Goal: Transaction & Acquisition: Subscribe to service/newsletter

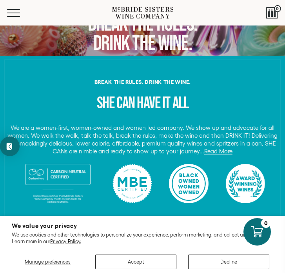
scroll to position [215, 0]
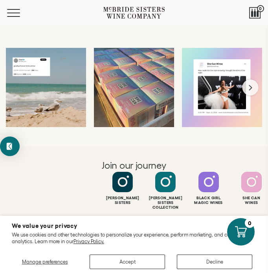
scroll to position [1560, 0]
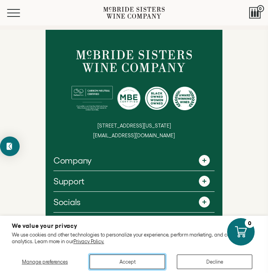
click at [126, 258] on button "Accept" at bounding box center [126, 262] width 75 height 15
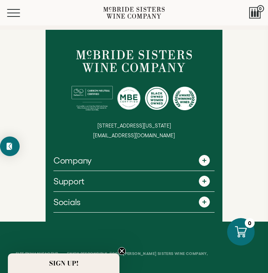
click at [122, 250] on circle "Close teaser" at bounding box center [121, 251] width 7 height 7
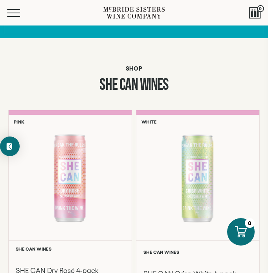
scroll to position [0, 0]
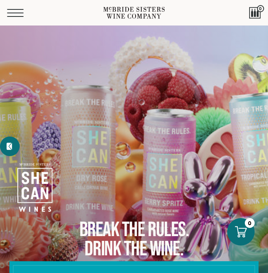
click at [22, 9] on span "Mobile Menu Trigger" at bounding box center [15, 9] width 16 height 1
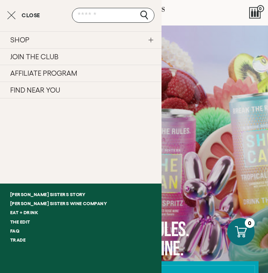
click at [168, 100] on div "Break the Rules. Drink the Wine. Shop our wines" at bounding box center [134, 182] width 252 height 253
click at [209, 80] on div "Break the Rules. Drink the Wine. Shop our wines" at bounding box center [134, 182] width 252 height 253
click at [13, 12] on icon "Close cart" at bounding box center [11, 15] width 9 height 9
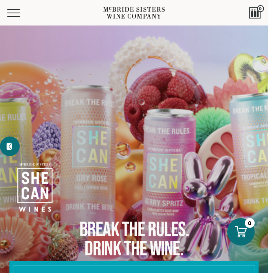
click at [12, 146] on icon at bounding box center [9, 146] width 8 height 8
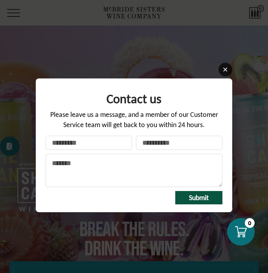
click at [221, 68] on link at bounding box center [225, 70] width 14 height 14
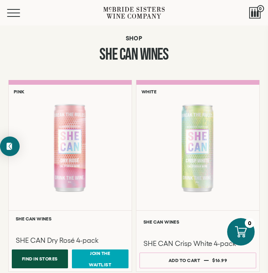
scroll to position [140, 0]
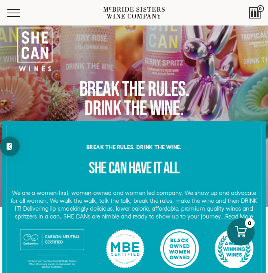
click at [12, 18] on div "Menu" at bounding box center [55, 13] width 96 height 26
click at [14, 13] on span "Mobile Menu Trigger" at bounding box center [15, 13] width 16 height 1
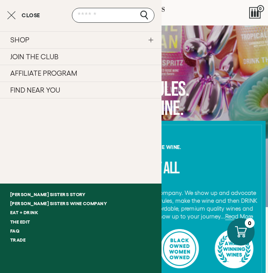
click at [38, 60] on link "JOIN THE CLUB" at bounding box center [80, 56] width 161 height 17
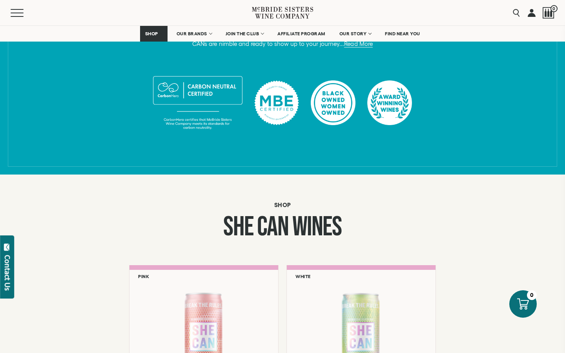
scroll to position [554, 0]
